Goal: Navigation & Orientation: Find specific page/section

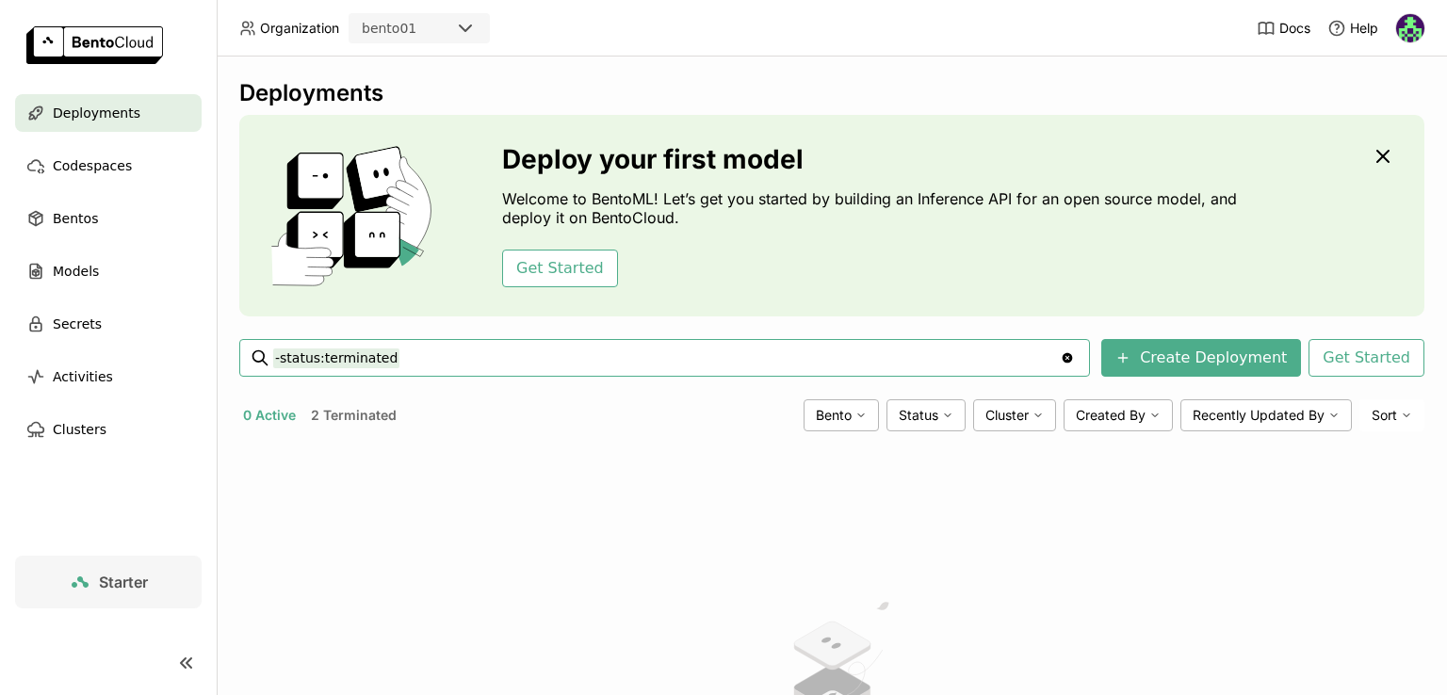
click at [142, 568] on link "Starter" at bounding box center [108, 582] width 187 height 53
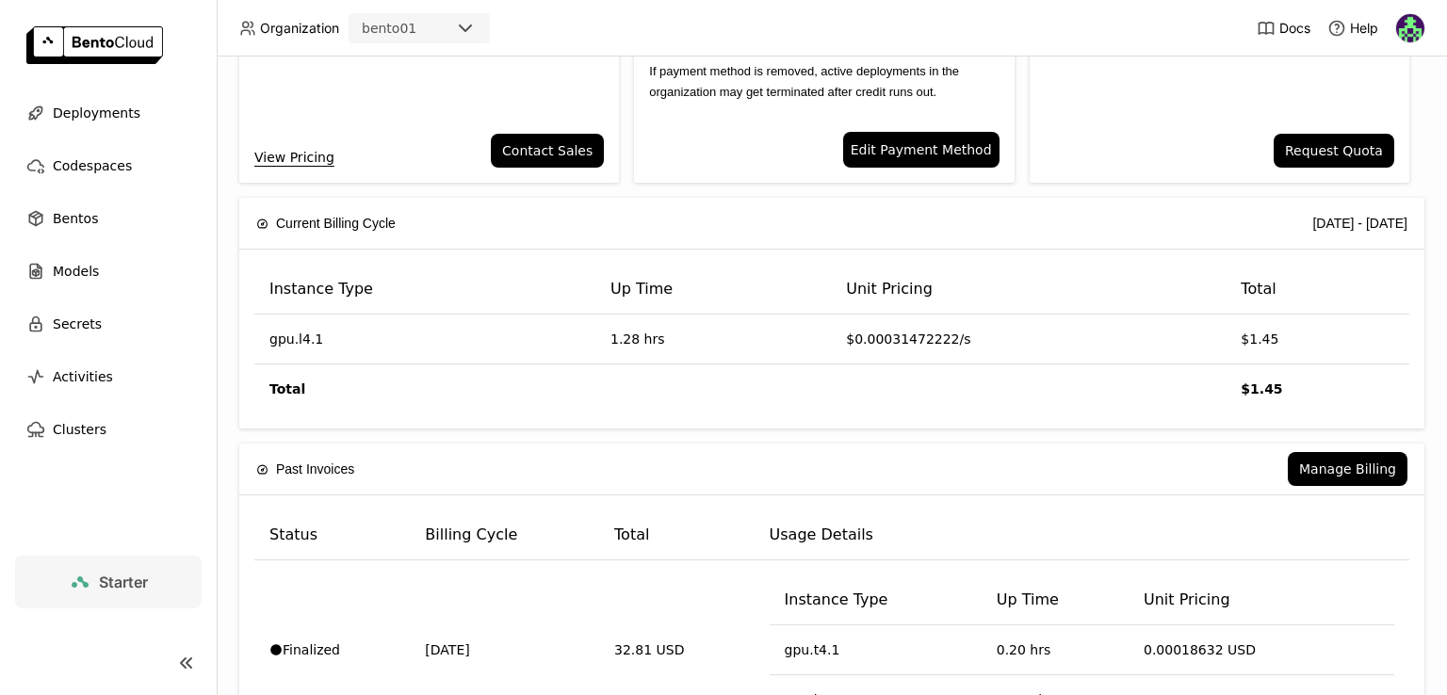
scroll to position [306, 0]
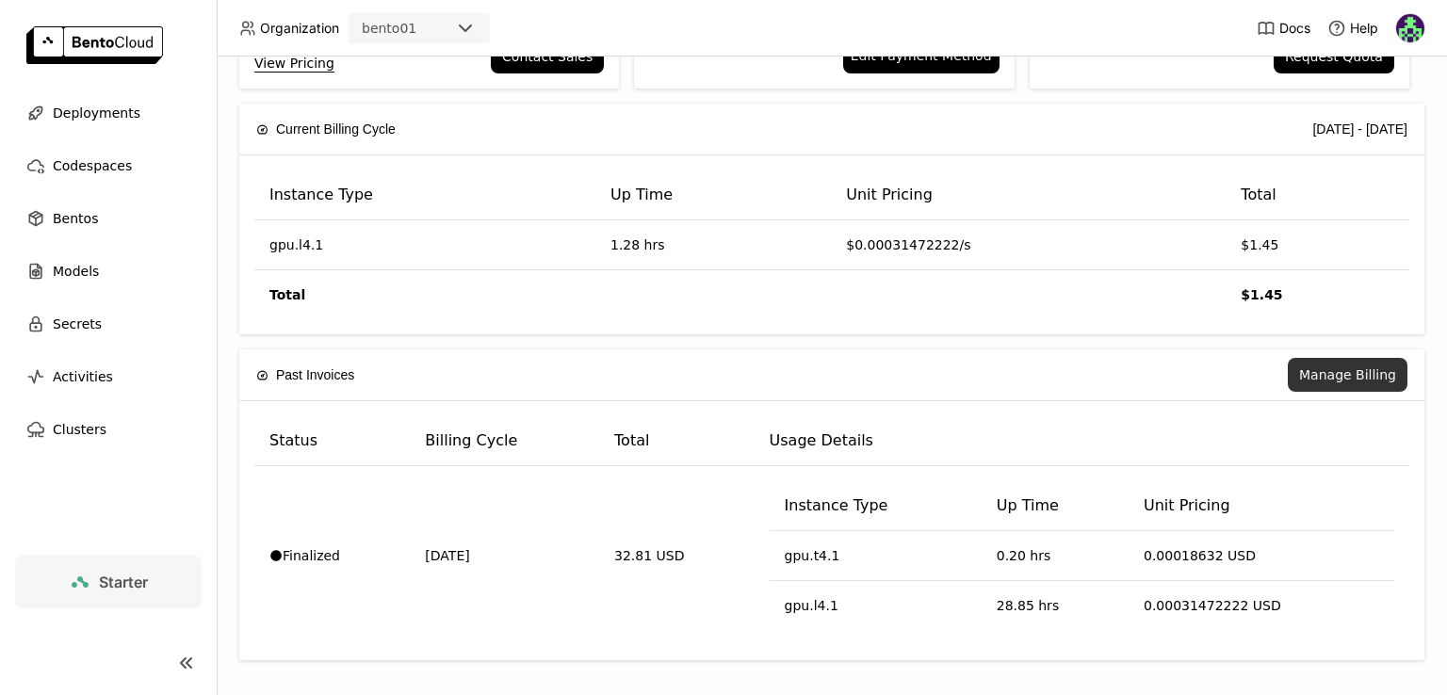
click at [1317, 383] on button "Manage Billing" at bounding box center [1348, 375] width 120 height 34
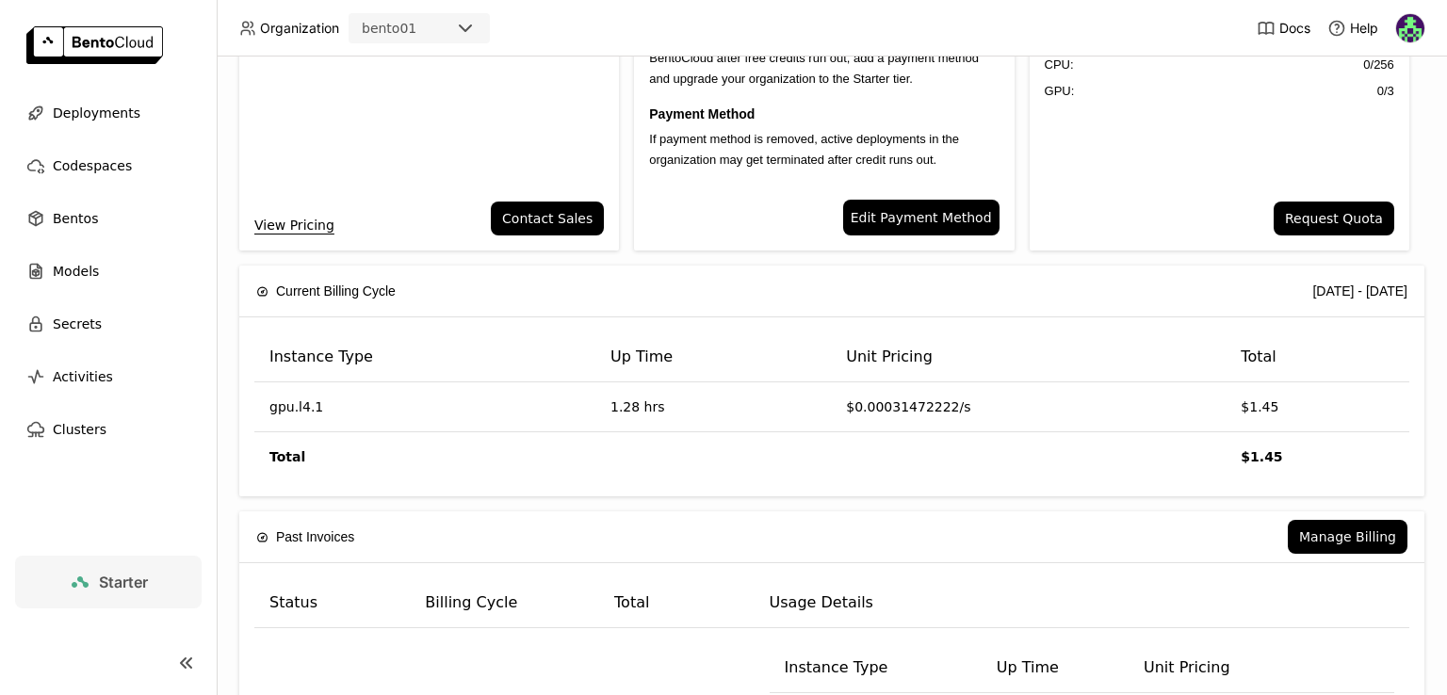
scroll to position [0, 0]
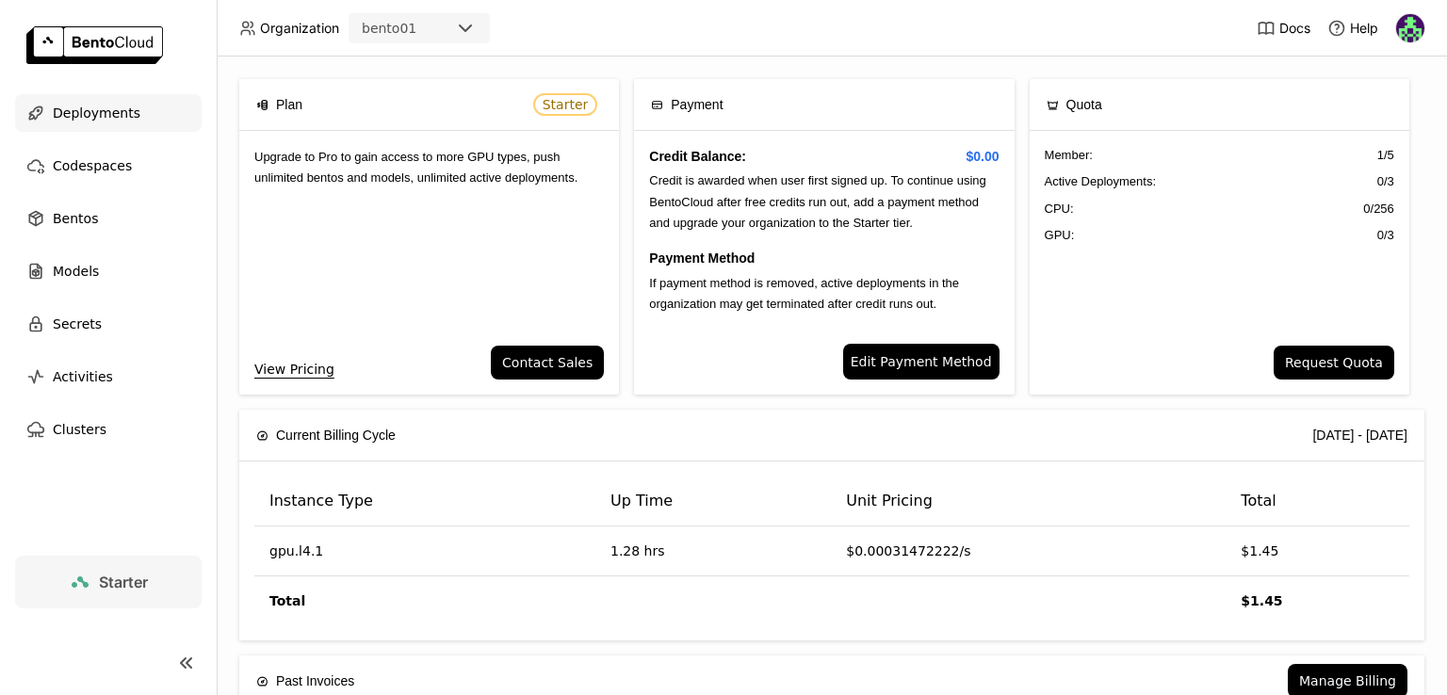
click at [110, 106] on span "Deployments" at bounding box center [97, 113] width 88 height 23
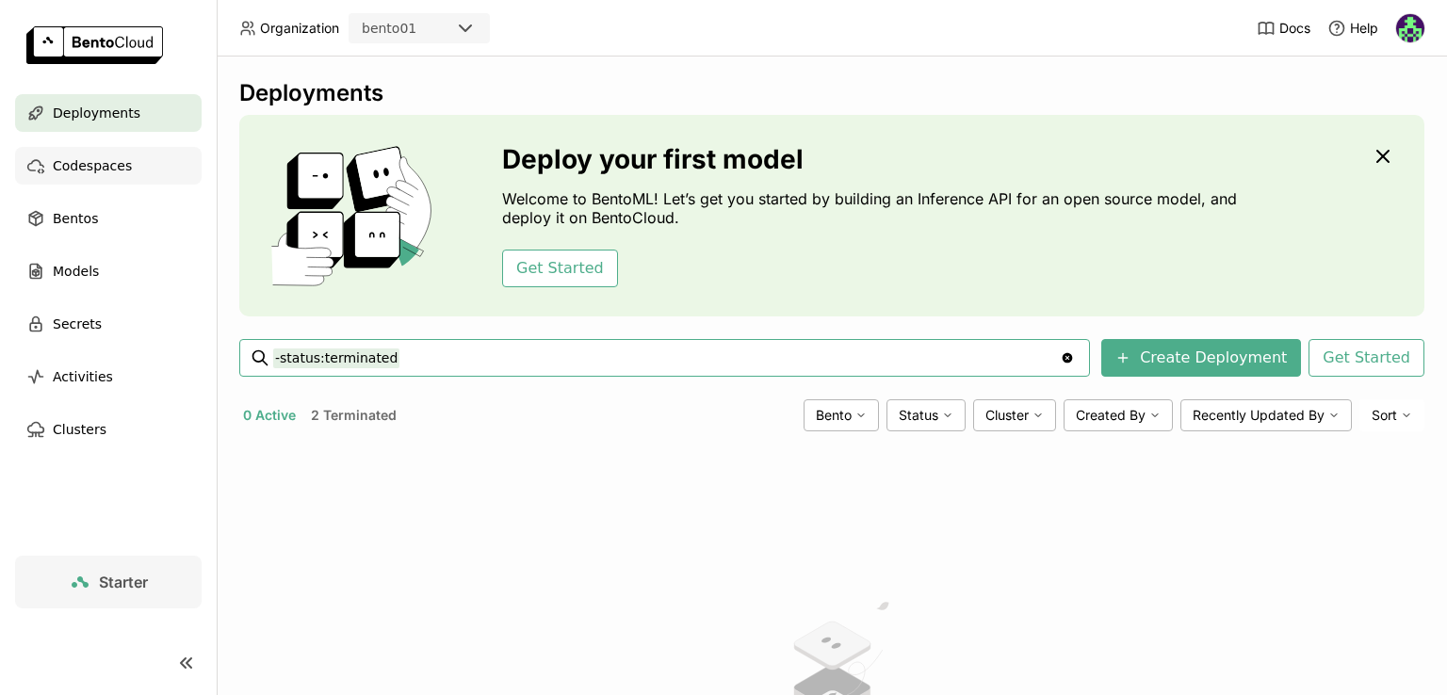
click at [123, 153] on div "Codespaces" at bounding box center [108, 166] width 187 height 38
